Goal: Information Seeking & Learning: Learn about a topic

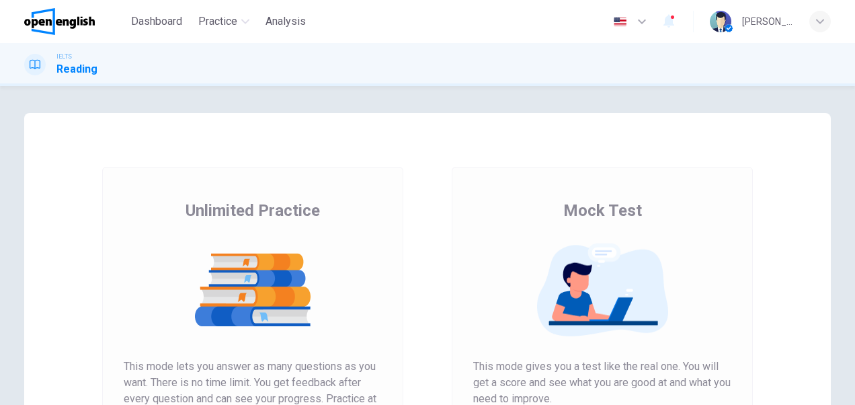
click at [259, 265] on img at bounding box center [253, 290] width 258 height 94
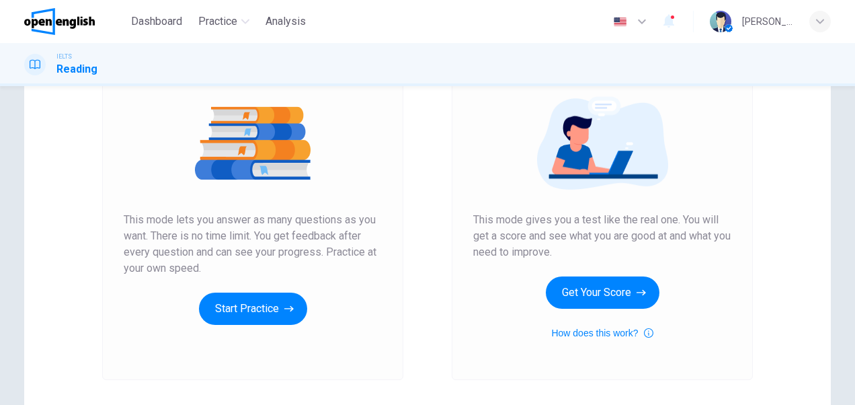
scroll to position [148, 0]
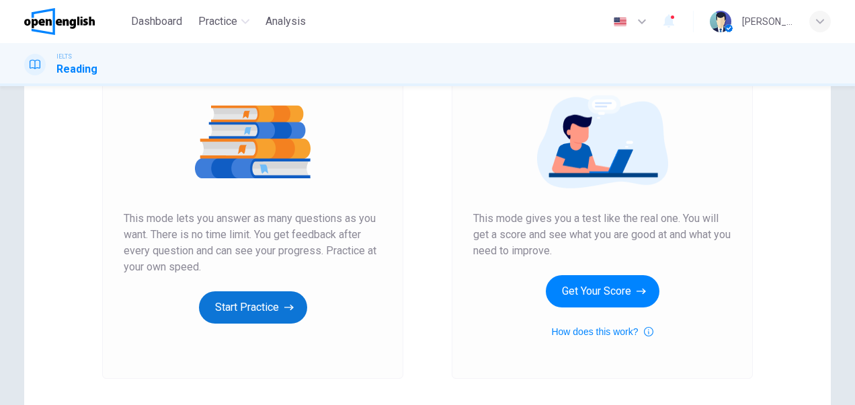
click at [262, 304] on button "Start Practice" at bounding box center [253, 307] width 108 height 32
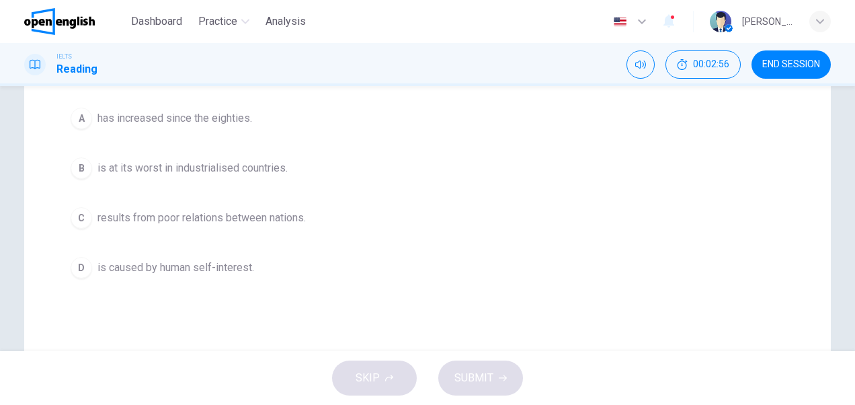
scroll to position [215, 0]
click at [265, 164] on span "is at its worst in industrialised countries." at bounding box center [192, 166] width 190 height 16
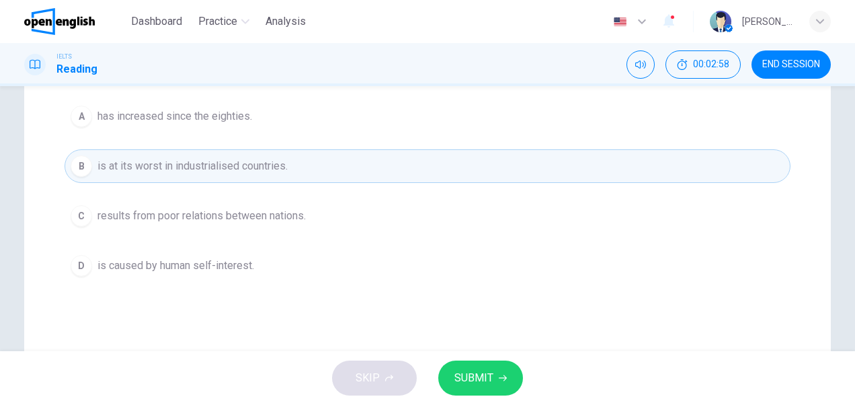
click at [465, 376] on span "SUBMIT" at bounding box center [473, 377] width 39 height 19
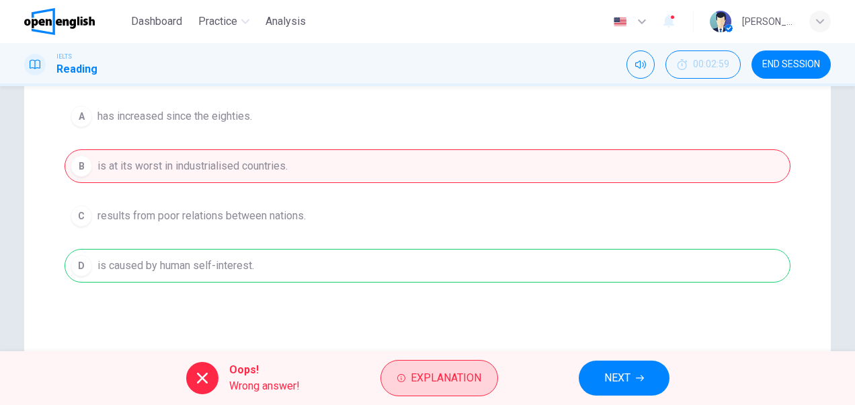
click at [438, 367] on button "Explanation" at bounding box center [440, 378] width 118 height 36
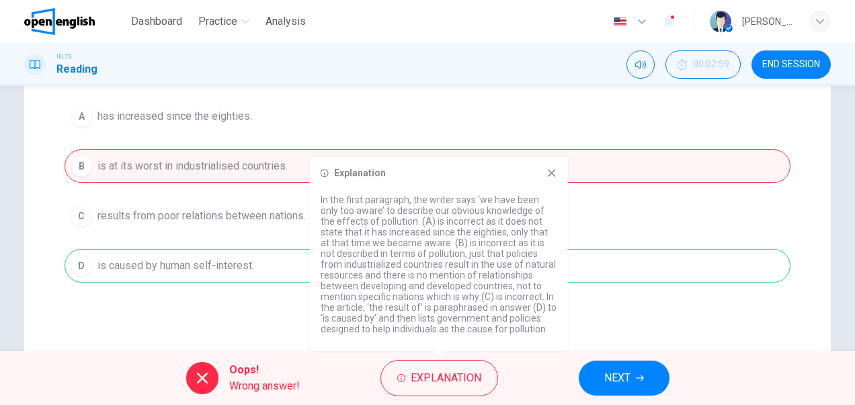
click at [550, 177] on icon at bounding box center [552, 172] width 11 height 11
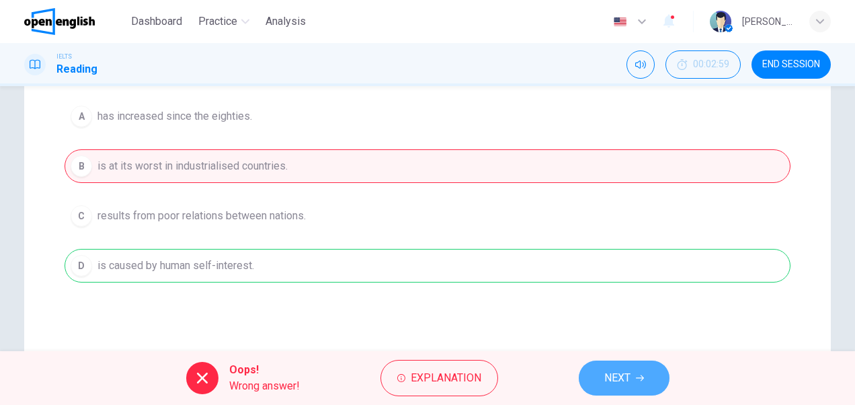
click at [614, 378] on span "NEXT" at bounding box center [617, 377] width 26 height 19
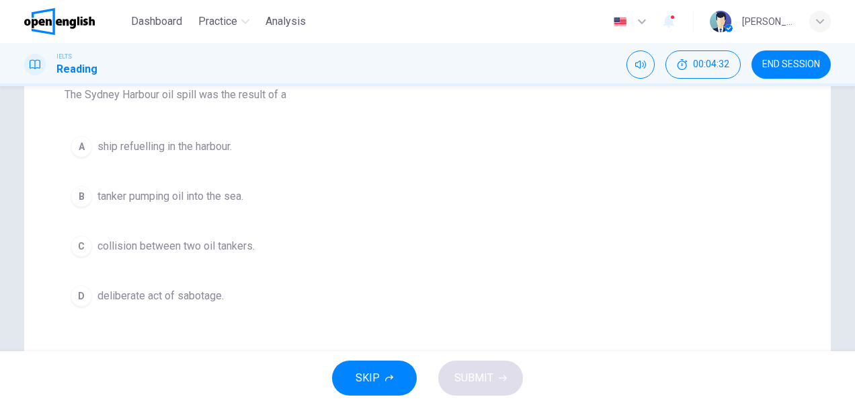
scroll to position [184, 0]
click at [199, 290] on span "deliberate act of sabotage." at bounding box center [160, 296] width 126 height 16
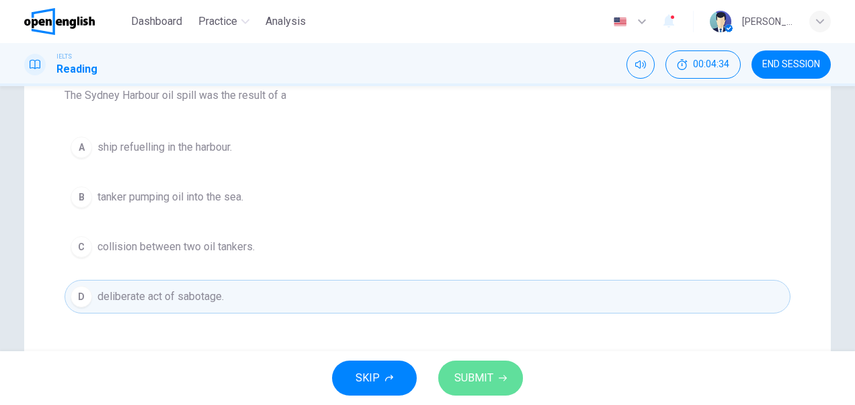
click at [492, 381] on span "SUBMIT" at bounding box center [473, 377] width 39 height 19
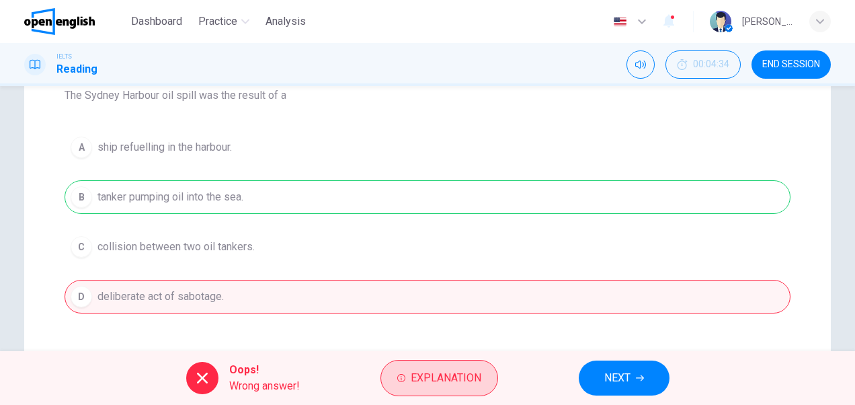
click at [443, 372] on span "Explanation" at bounding box center [446, 377] width 71 height 19
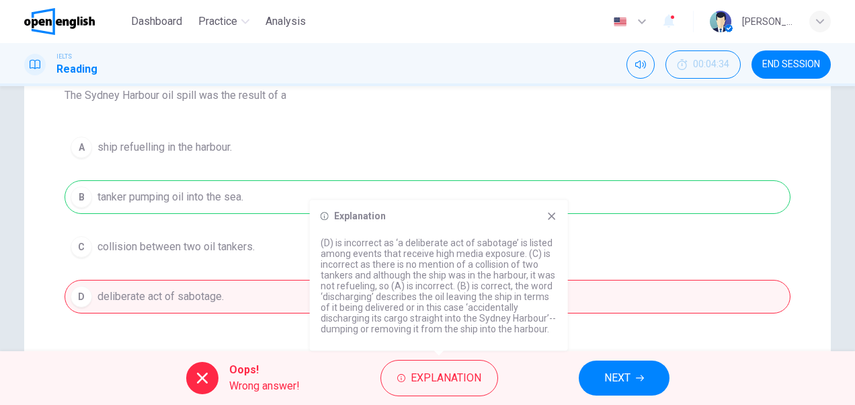
click at [554, 217] on icon at bounding box center [552, 215] width 11 height 11
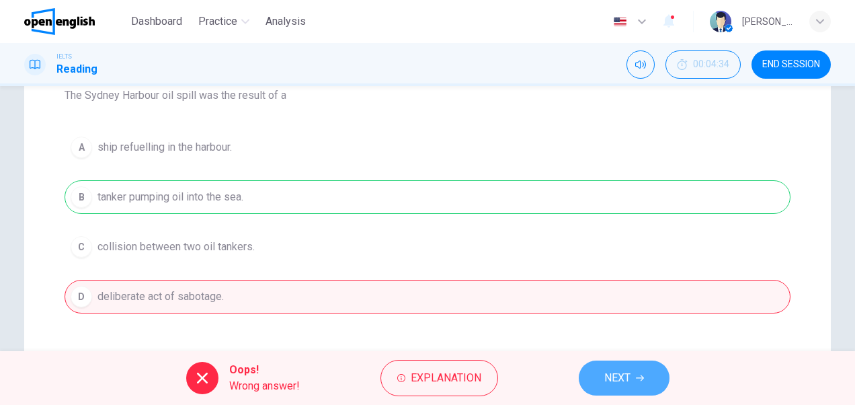
click at [610, 370] on span "NEXT" at bounding box center [617, 377] width 26 height 19
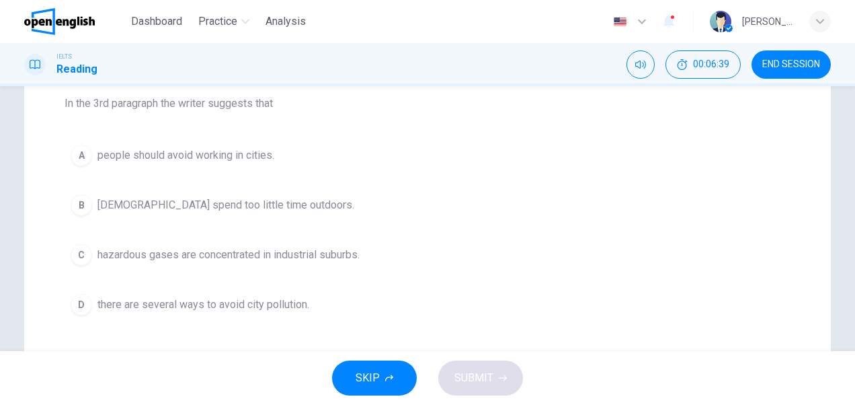
scroll to position [188, 0]
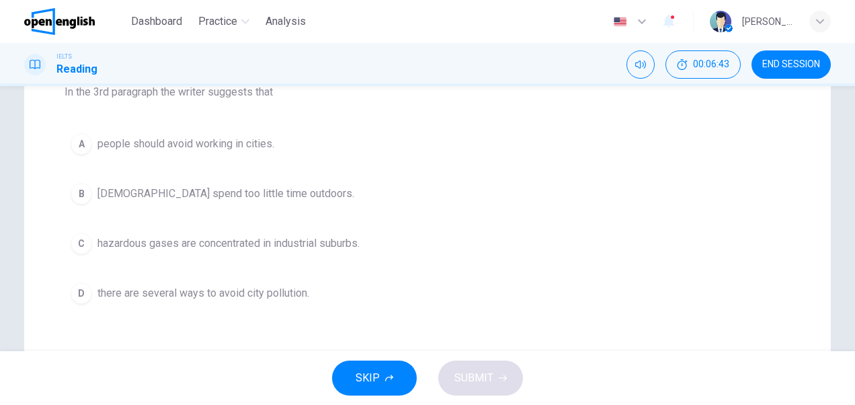
click at [255, 194] on span "[DEMOGRAPHIC_DATA] spend too little time outdoors." at bounding box center [225, 194] width 257 height 16
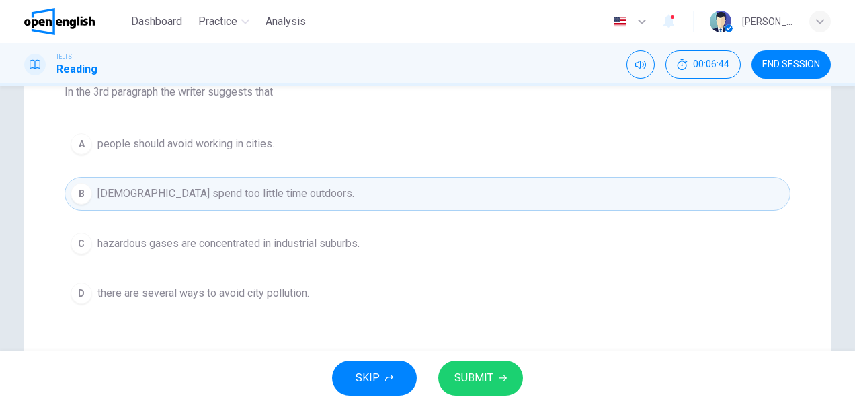
click at [475, 374] on span "SUBMIT" at bounding box center [473, 377] width 39 height 19
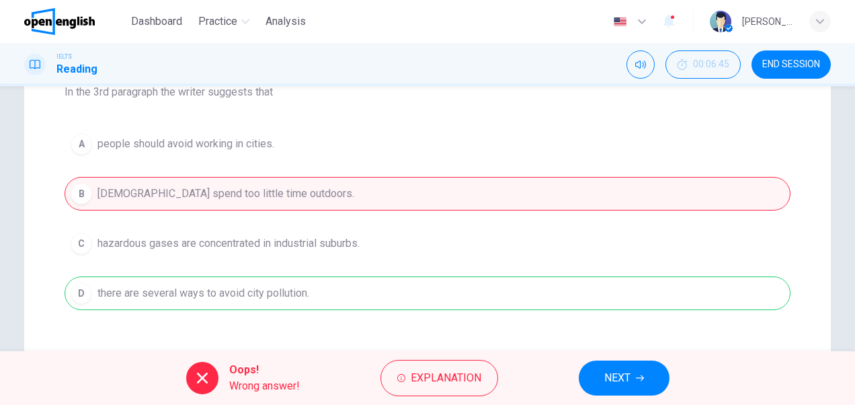
click at [632, 376] on button "NEXT" at bounding box center [624, 377] width 91 height 35
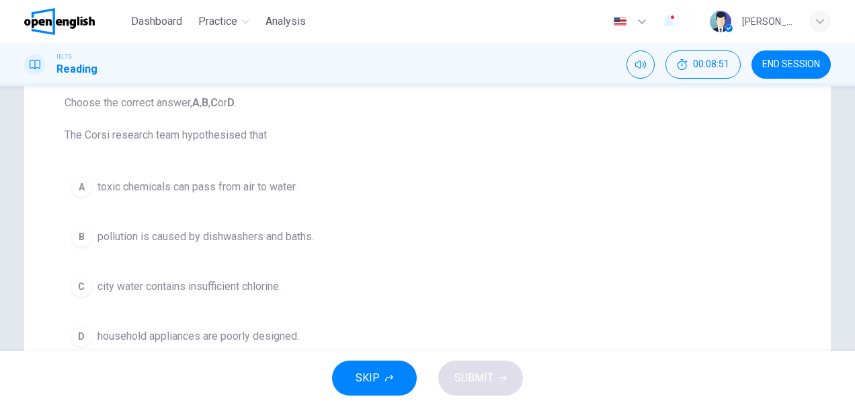
scroll to position [138, 0]
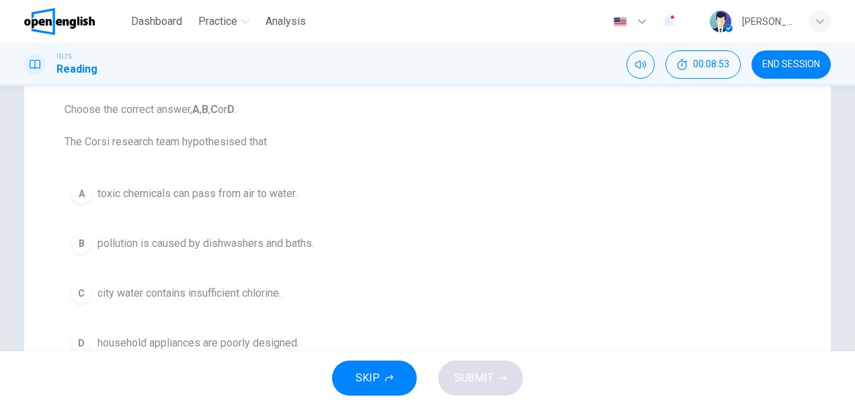
click at [292, 192] on span "toxic chemicals can pass from air to water." at bounding box center [197, 194] width 200 height 16
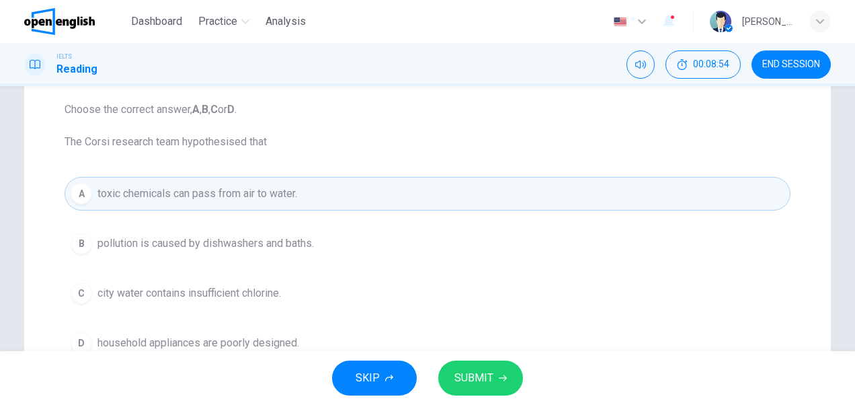
click at [462, 376] on span "SUBMIT" at bounding box center [473, 377] width 39 height 19
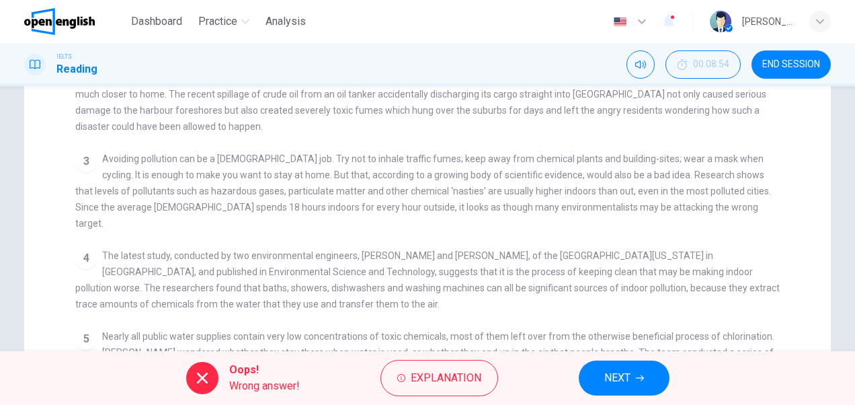
scroll to position [376, 0]
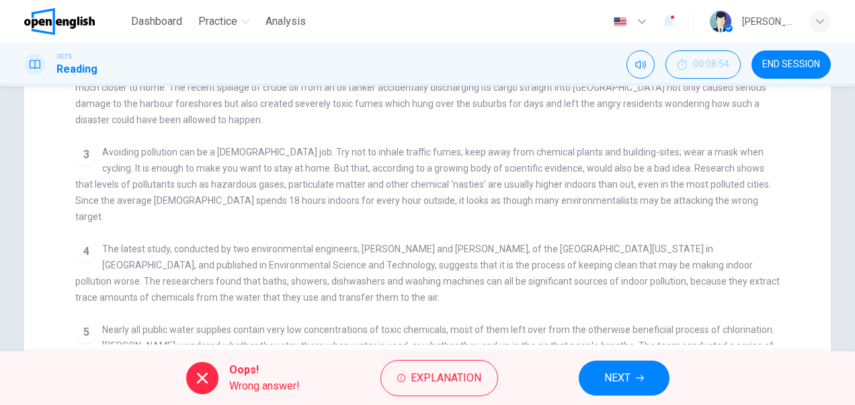
drag, startPoint x: 296, startPoint y: 272, endPoint x: 315, endPoint y: 272, distance: 18.8
click at [315, 272] on span "The latest study, conducted by two environmental engineers, [PERSON_NAME] and […" at bounding box center [427, 272] width 705 height 59
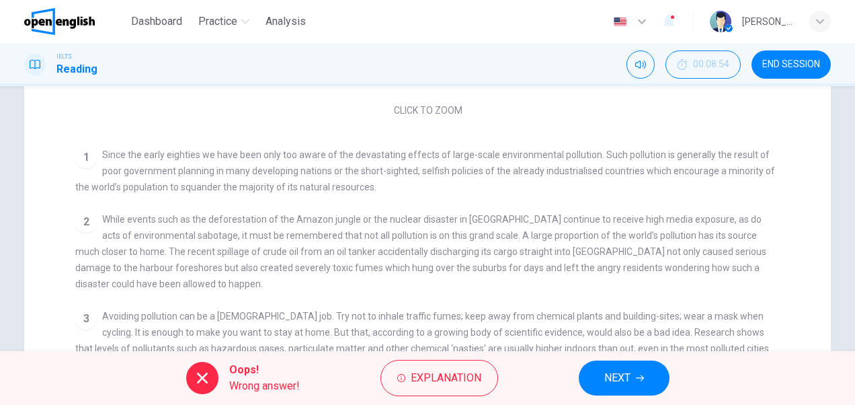
scroll to position [205, 0]
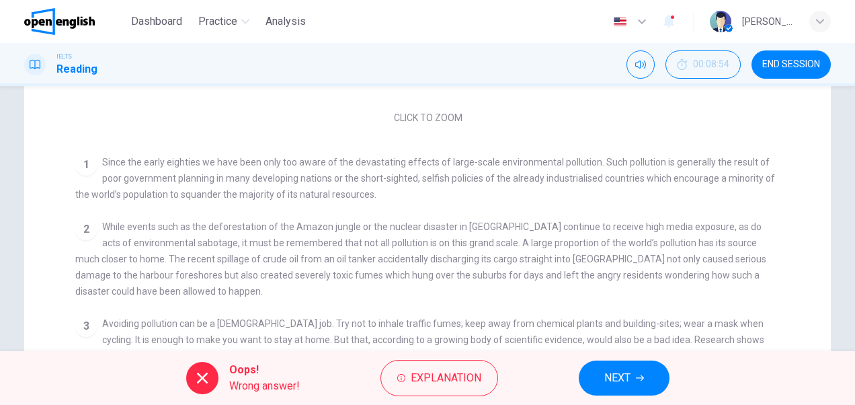
click at [612, 382] on span "NEXT" at bounding box center [617, 377] width 26 height 19
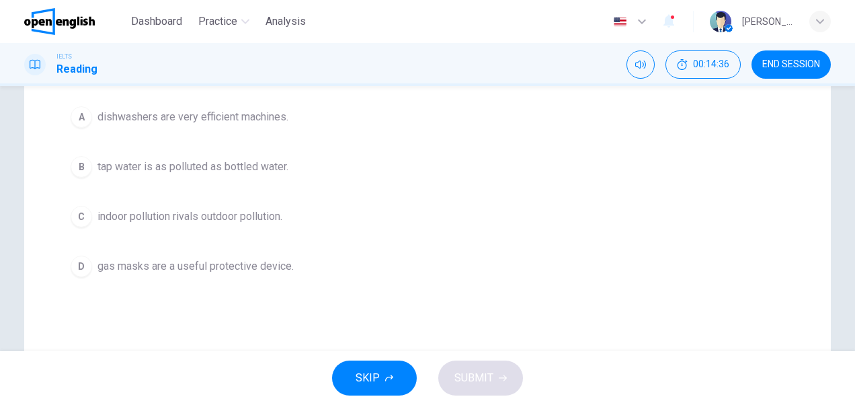
scroll to position [218, 0]
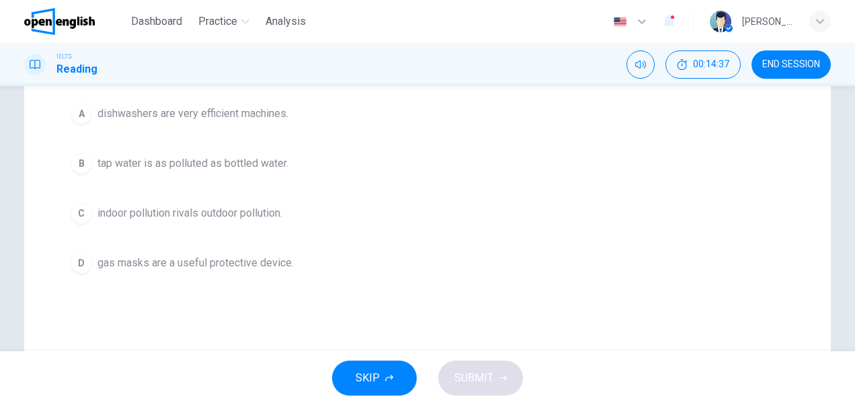
click at [254, 209] on span "indoor pollution rivals outdoor pollution." at bounding box center [189, 213] width 185 height 16
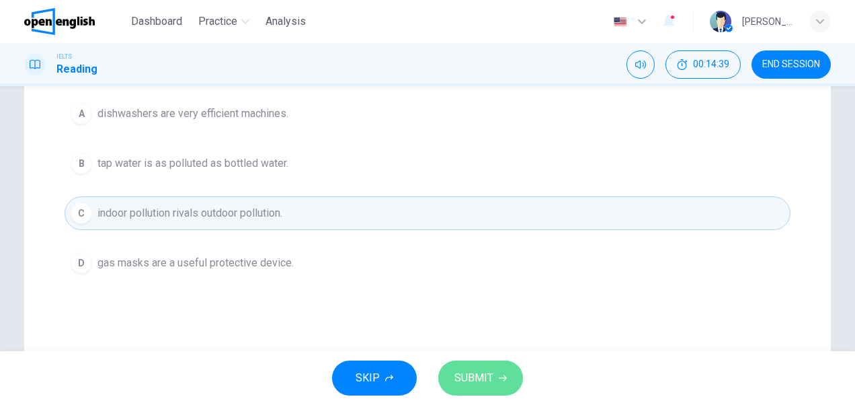
click at [476, 379] on span "SUBMIT" at bounding box center [473, 377] width 39 height 19
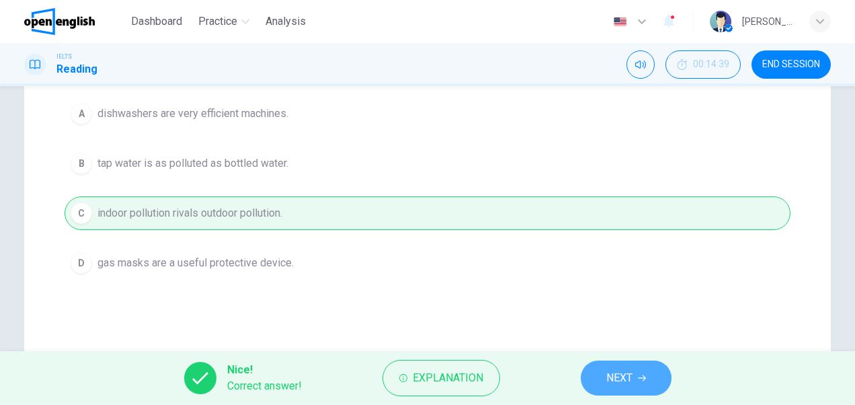
click at [619, 378] on span "NEXT" at bounding box center [619, 377] width 26 height 19
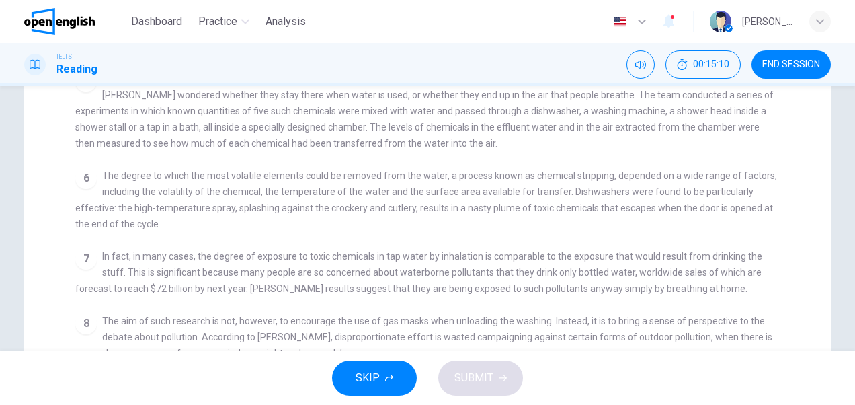
scroll to position [411, 0]
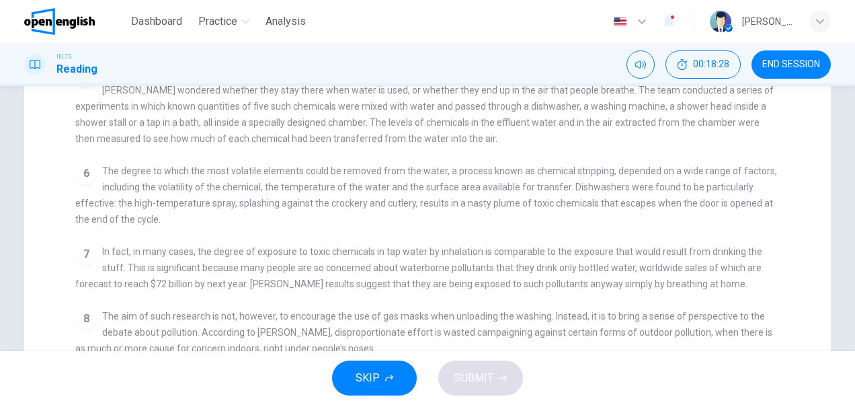
click at [795, 257] on div "Indoor Pollution CLICK TO ZOOM Click to Zoom 1 Since the early eighties we have…" at bounding box center [428, 101] width 748 height 562
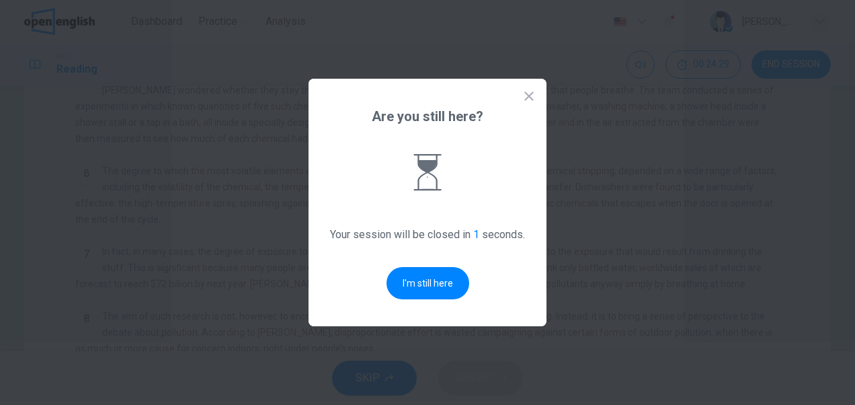
scroll to position [0, 0]
